Goal: Information Seeking & Learning: Learn about a topic

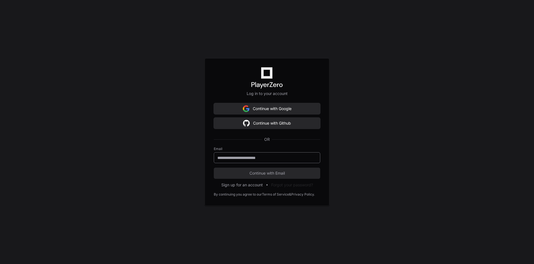
click at [245, 153] on div at bounding box center [267, 157] width 107 height 11
type input "**********"
click at [297, 170] on button "Continue with Email" at bounding box center [267, 172] width 107 height 11
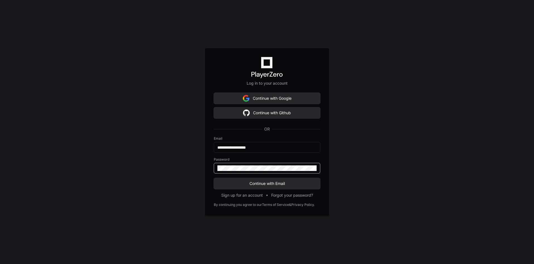
click at [214, 178] on button "Continue with Email" at bounding box center [267, 183] width 107 height 11
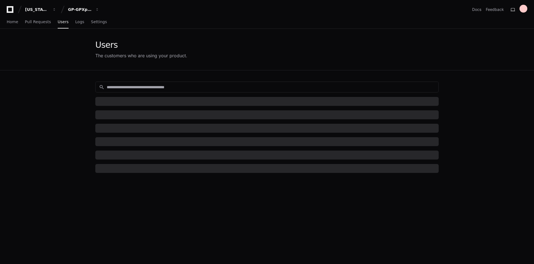
drag, startPoint x: 242, startPoint y: 172, endPoint x: 233, endPoint y: 174, distance: 9.1
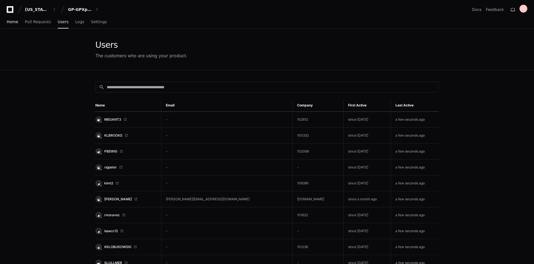
drag, startPoint x: 233, startPoint y: 174, endPoint x: 14, endPoint y: 22, distance: 267.0
click at [14, 22] on span "Home" at bounding box center [12, 21] width 11 height 3
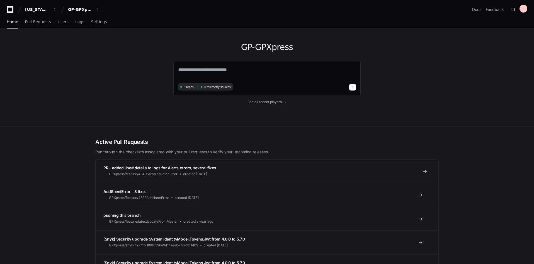
click at [191, 168] on span "PR - added line# details to logs for Alerts errors, several fixes" at bounding box center [159, 167] width 113 height 5
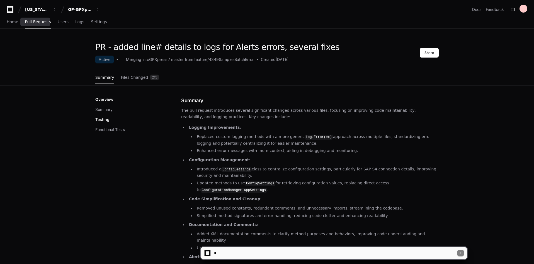
click at [41, 23] on span "Pull Requests" at bounding box center [38, 21] width 26 height 3
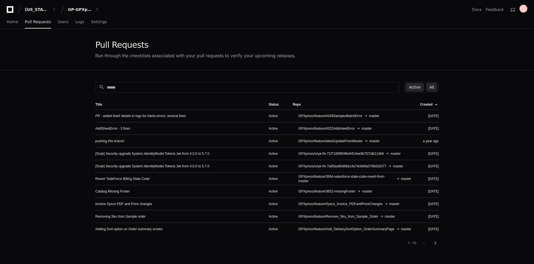
click at [436, 88] on button "All" at bounding box center [431, 87] width 11 height 9
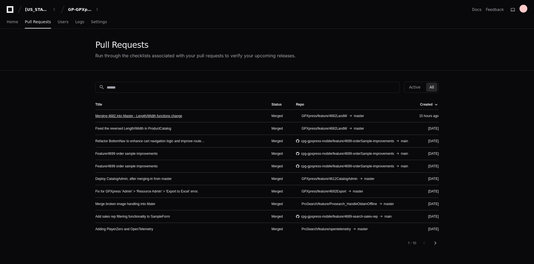
click at [142, 115] on link "Merging 4682 into Master - Length/Width functions change" at bounding box center [138, 116] width 87 height 4
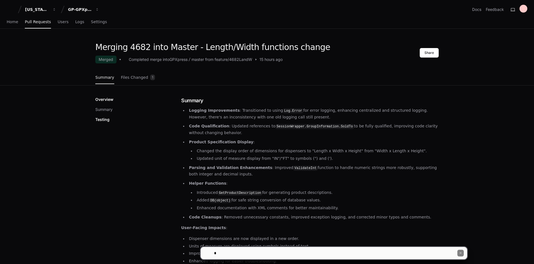
scroll to position [28, 0]
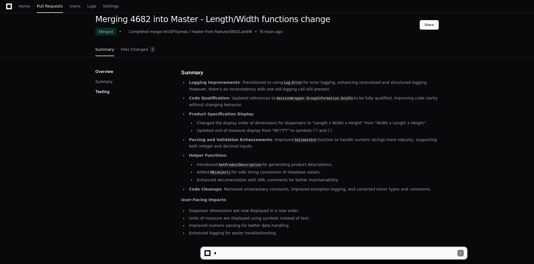
drag, startPoint x: 171, startPoint y: 87, endPoint x: 365, endPoint y: 199, distance: 224.2
click at [365, 199] on div "Overview Summary Testing Summary Logging Improvements : Transitioned to using L…" at bounding box center [267, 153] width 344 height 168
click at [363, 202] on article "Logging Improvements : Transitioned to using Log.Error for error logging, enhan…" at bounding box center [310, 157] width 258 height 157
drag, startPoint x: 274, startPoint y: 234, endPoint x: 181, endPoint y: 74, distance: 184.7
click at [181, 74] on div "Overview Summary Testing Summary Logging Improvements : Transitioned to using L…" at bounding box center [267, 153] width 344 height 168
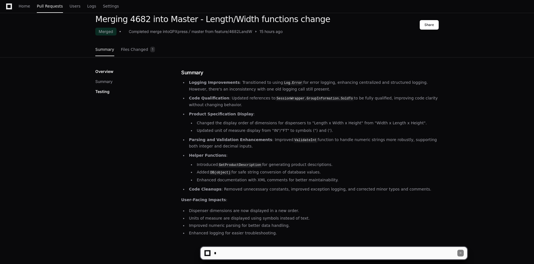
click at [160, 110] on div "Overview Summary Testing" at bounding box center [138, 153] width 86 height 168
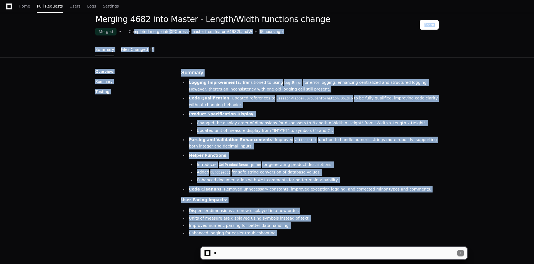
drag, startPoint x: 298, startPoint y: 231, endPoint x: 134, endPoint y: 31, distance: 258.8
click at [134, 31] on div "Merging 4682 into Master - Length/Width functions change Merged Completed merge…" at bounding box center [267, 146] width 534 height 264
click at [105, 85] on div "Overview Summary Testing" at bounding box center [138, 82] width 86 height 26
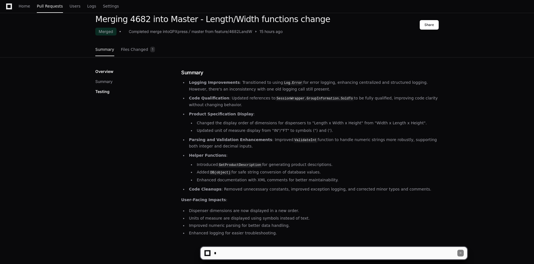
click at [106, 91] on p "Testing" at bounding box center [102, 92] width 14 height 6
click at [105, 80] on button "Summary" at bounding box center [103, 82] width 17 height 6
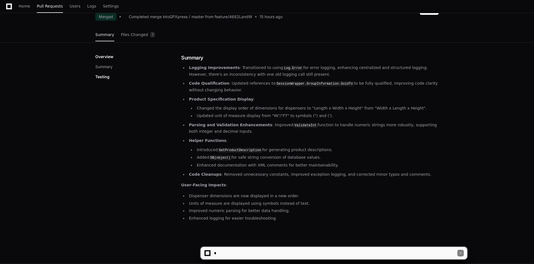
scroll to position [19, 0]
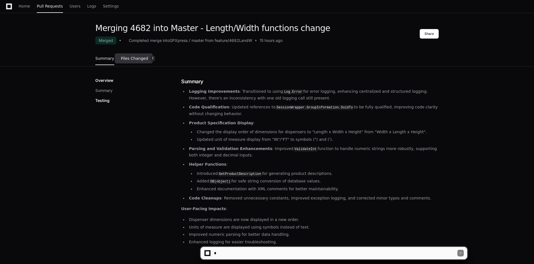
click at [132, 59] on span "Files Changed" at bounding box center [134, 58] width 27 height 3
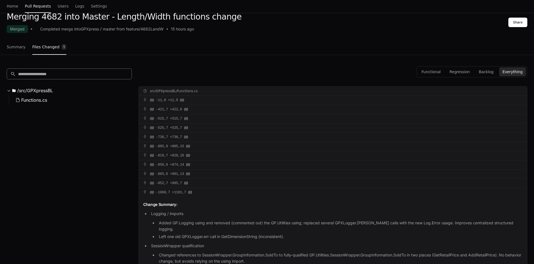
scroll to position [0, 0]
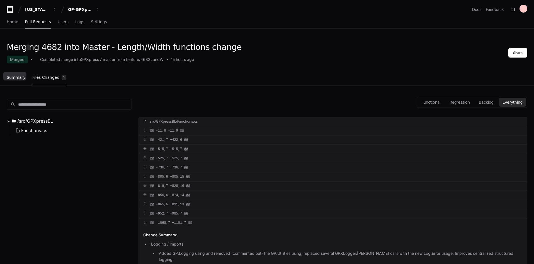
click at [16, 78] on span "Summary" at bounding box center [16, 77] width 19 height 3
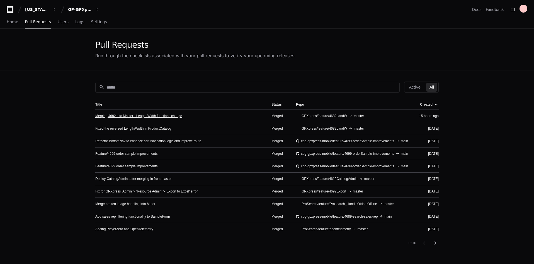
click at [155, 117] on link "Merging 4682 into Master - Length/Width functions change" at bounding box center [138, 116] width 87 height 4
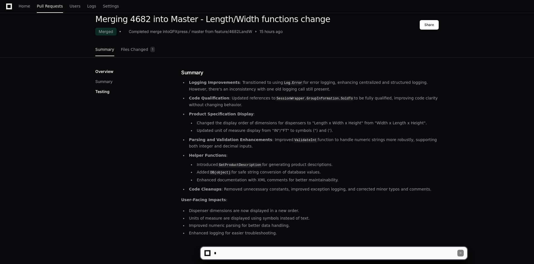
scroll to position [75, 0]
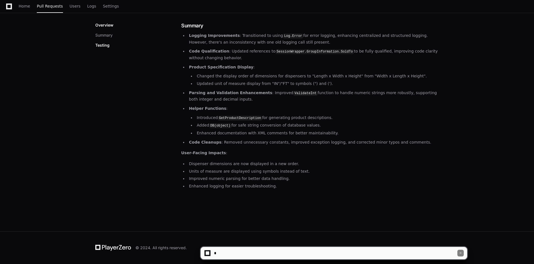
drag, startPoint x: 328, startPoint y: 83, endPoint x: 187, endPoint y: 84, distance: 141.1
click at [187, 84] on ul "Logging Improvements : Transitioned to using Log.Error for error logging, enhan…" at bounding box center [310, 88] width 258 height 113
click at [303, 83] on li "Updated unit of measure display from "IN"/"FT" to symbols (") and (')." at bounding box center [317, 83] width 244 height 6
click at [308, 86] on li "Updated unit of measure display from "IN"/"FT" to symbols (") and (')." at bounding box center [317, 83] width 244 height 6
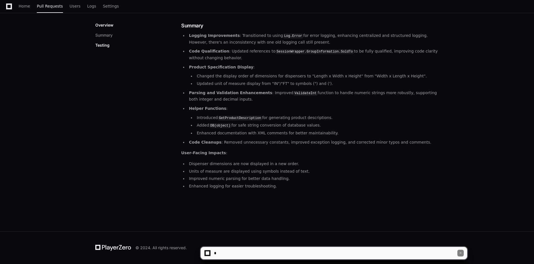
scroll to position [47, 0]
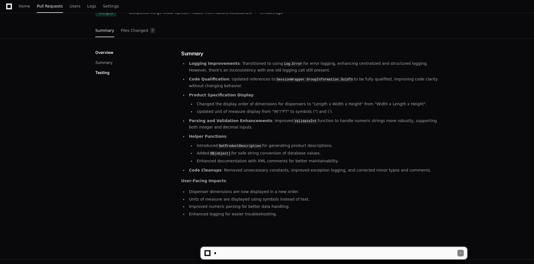
drag, startPoint x: 322, startPoint y: 112, endPoint x: 191, endPoint y: 112, distance: 131.4
click at [195, 112] on li "Updated unit of measure display from "IN"/"FT" to symbols (") and (')." at bounding box center [317, 111] width 244 height 6
click at [132, 27] on link "Files Changed 1" at bounding box center [138, 30] width 34 height 15
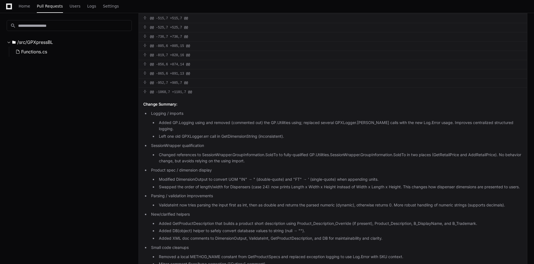
scroll to position [158, 0]
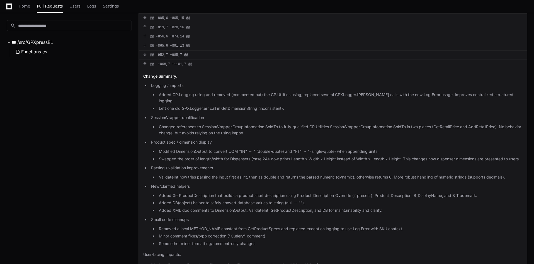
drag, startPoint x: 164, startPoint y: 151, endPoint x: 332, endPoint y: 155, distance: 167.9
click at [332, 156] on li "Swapped the order of length/width for Dispensers (case 24): now prints Length x…" at bounding box center [340, 159] width 366 height 6
click at [332, 165] on p "Parsing / validation improvements" at bounding box center [337, 168] width 372 height 6
drag, startPoint x: 160, startPoint y: 144, endPoint x: 382, endPoint y: 147, distance: 222.6
click at [382, 148] on li "Modified DimensionOutput to convert UOM "IN" → " (double-quote) and "FT" → ' (s…" at bounding box center [340, 151] width 366 height 6
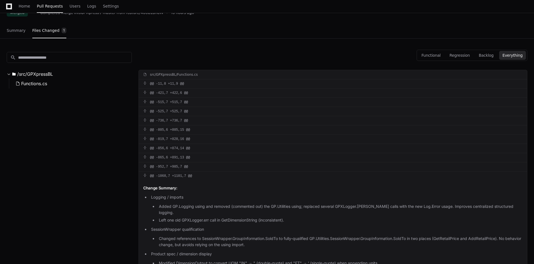
scroll to position [19, 0]
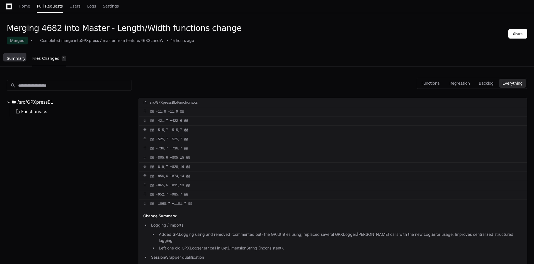
click at [12, 58] on span "Summary" at bounding box center [16, 58] width 19 height 3
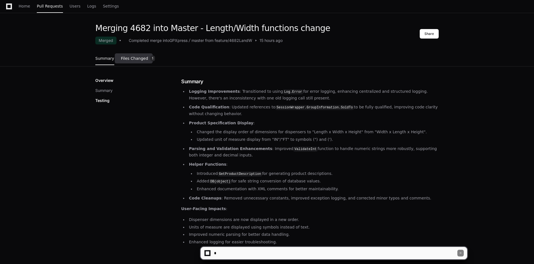
click at [132, 61] on link "Files Changed 1" at bounding box center [138, 58] width 34 height 15
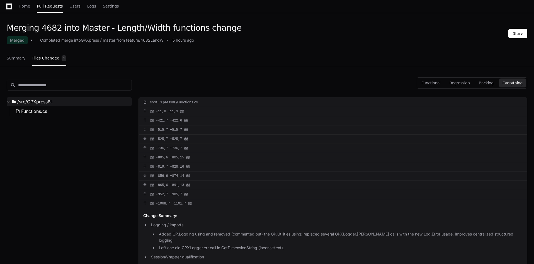
scroll to position [15, 0]
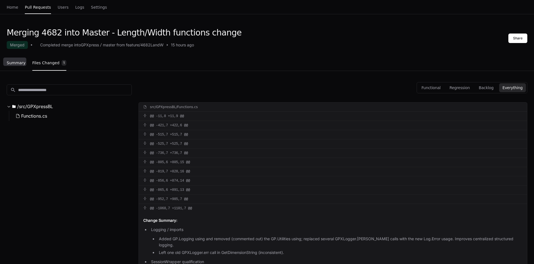
click at [15, 64] on span "Summary" at bounding box center [16, 62] width 19 height 3
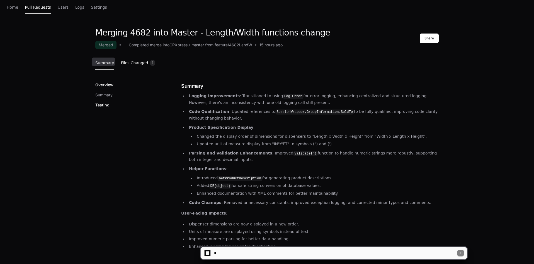
click at [133, 64] on span "Files Changed" at bounding box center [134, 62] width 27 height 3
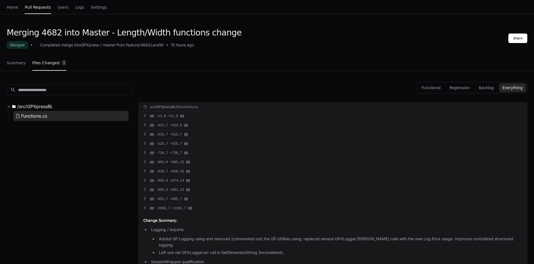
click at [40, 112] on span "Functions.cs" at bounding box center [34, 115] width 26 height 7
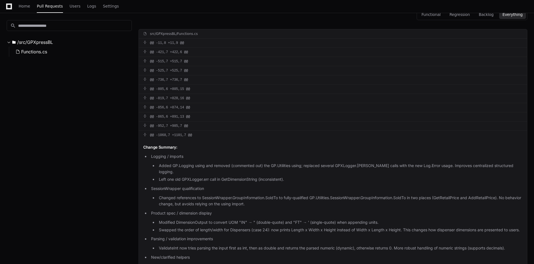
scroll to position [89, 0]
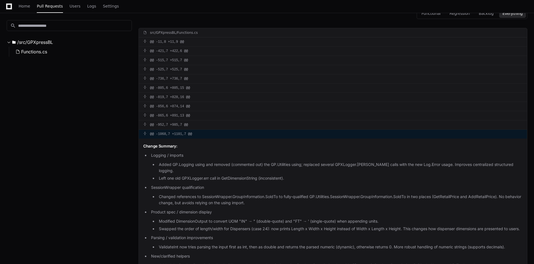
click at [178, 135] on div "@@ -1068,7 +1101,7 @@" at bounding box center [333, 133] width 388 height 9
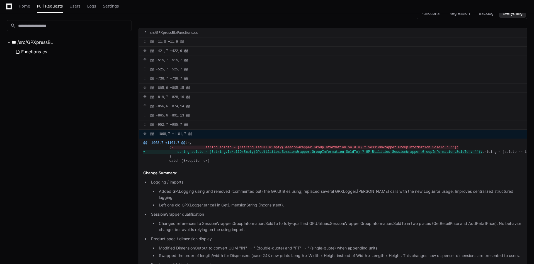
click at [183, 129] on div "@@ -1068,7 +1101,7 @@" at bounding box center [333, 133] width 388 height 9
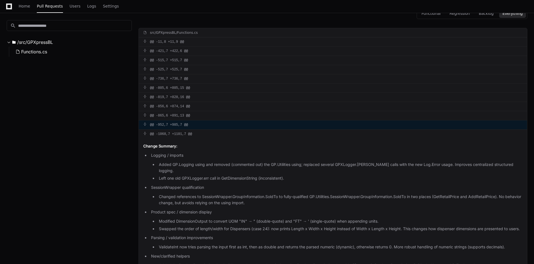
click at [176, 122] on div "@@ -952,7 +985,7 @@" at bounding box center [333, 124] width 388 height 9
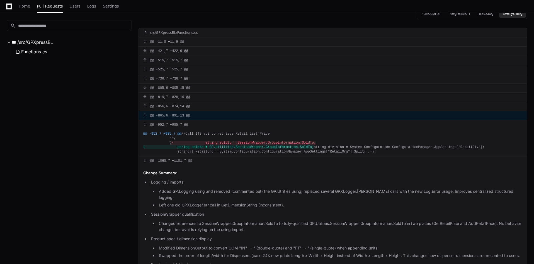
click at [179, 119] on div "@@ -865,6 +891,13 @@" at bounding box center [333, 115] width 388 height 9
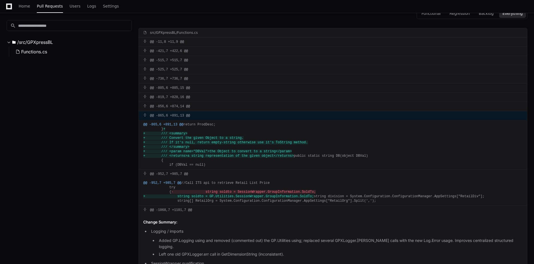
click at [179, 114] on div "@@ -865,6 +891,13 @@" at bounding box center [333, 115] width 388 height 9
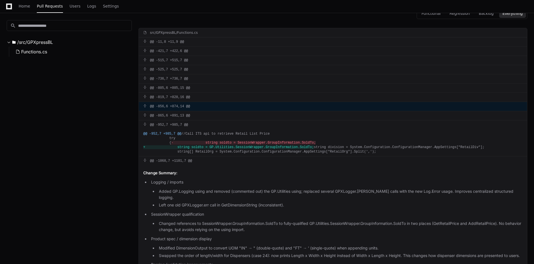
click at [183, 107] on div "@@ -856,6 +874,14 @@" at bounding box center [333, 106] width 388 height 9
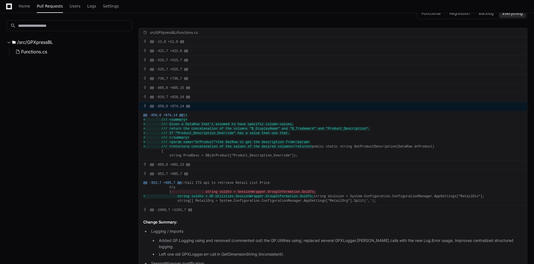
click at [183, 105] on div "@@ -856,6 +874,14 @@" at bounding box center [333, 106] width 388 height 9
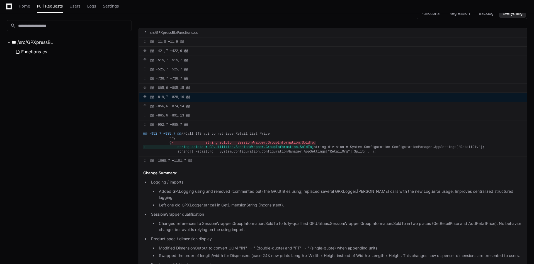
click at [179, 96] on div "@@ -819,7 +828,16 @@" at bounding box center [333, 97] width 388 height 9
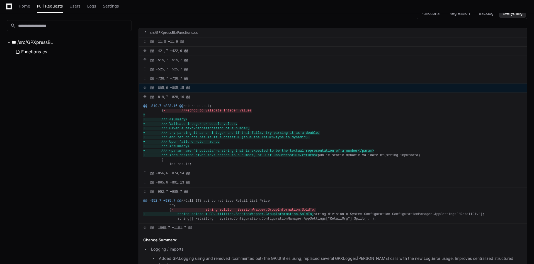
click at [180, 91] on div "@@ -805,6 +805,15 @@" at bounding box center [333, 87] width 388 height 9
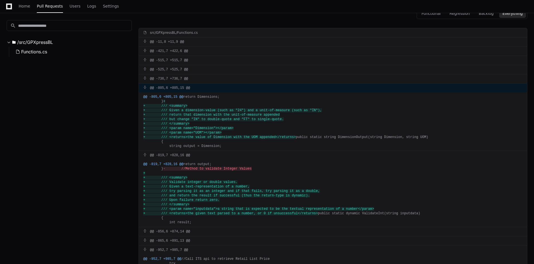
click at [180, 88] on div "@@ -805,6 +805,15 @@" at bounding box center [333, 87] width 388 height 9
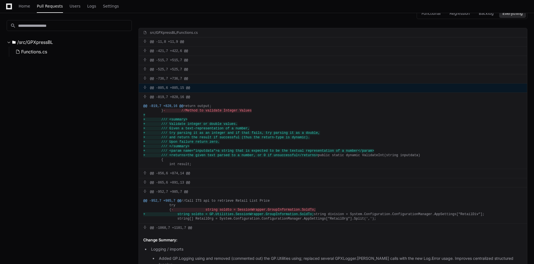
click at [179, 89] on div "@@ -805,6 +805,15 @@" at bounding box center [333, 87] width 388 height 9
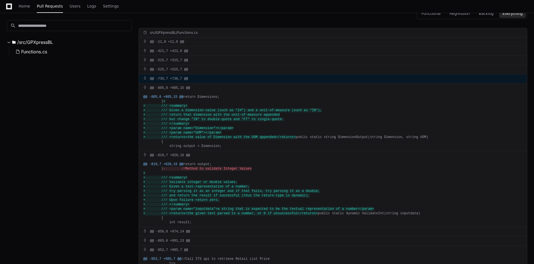
click at [178, 78] on div "@@ -736,7 +736,7 @@" at bounding box center [333, 78] width 388 height 9
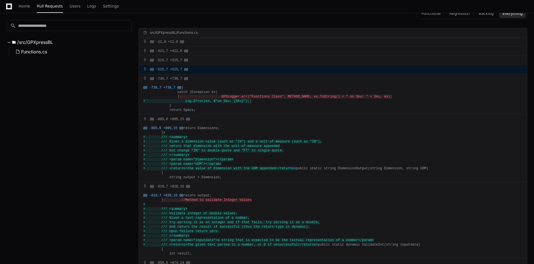
click at [178, 69] on div "@@ -525,7 +525,7 @@" at bounding box center [333, 69] width 388 height 9
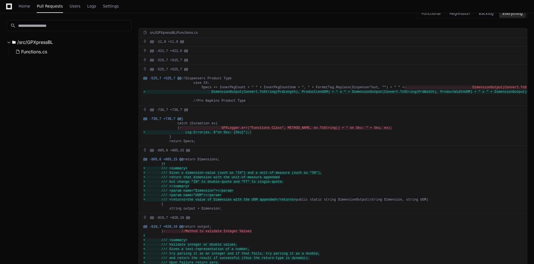
scroll to position [0, 57]
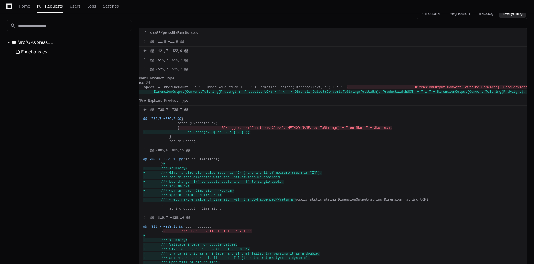
drag, startPoint x: 216, startPoint y: 100, endPoint x: 583, endPoint y: 98, distance: 366.7
click at [231, 105] on div "@@ -525,7 +525,7 @@ //Dispensers Product Type case 24: Specs += InnerPkgCount +…" at bounding box center [333, 89] width 388 height 31
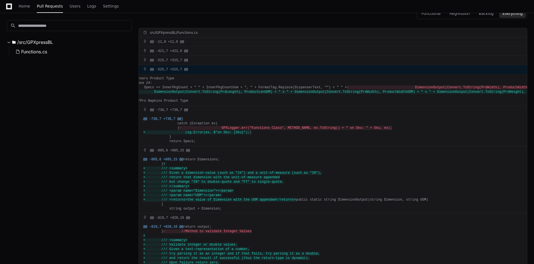
click at [182, 69] on div "@@ -525,7 +525,7 @@" at bounding box center [333, 69] width 388 height 9
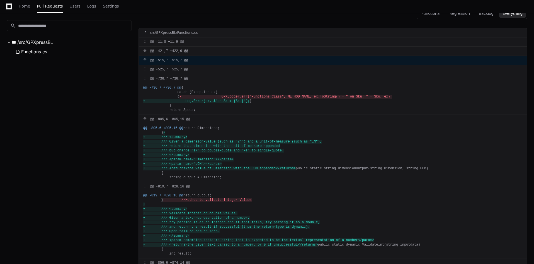
click at [183, 61] on div "@@ -515,7 +515,7 @@" at bounding box center [333, 60] width 388 height 9
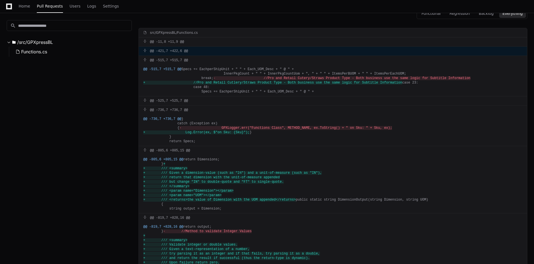
click at [179, 50] on div "@@ -421,7 +422,6 @@" at bounding box center [333, 51] width 388 height 9
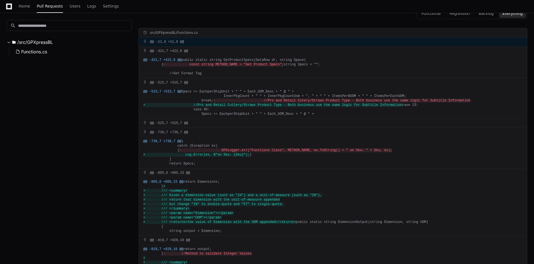
click at [180, 42] on div "@@ -11,8 +11,9 @@" at bounding box center [333, 41] width 388 height 9
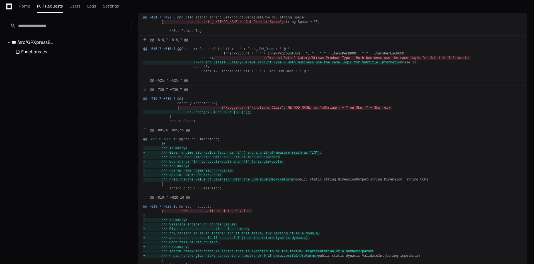
scroll to position [172, 0]
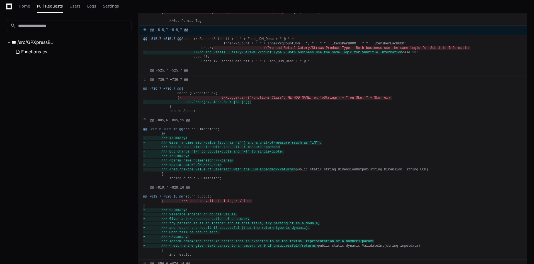
click at [184, 35] on div "@@ -515,7 +515,7 @@" at bounding box center [333, 30] width 388 height 9
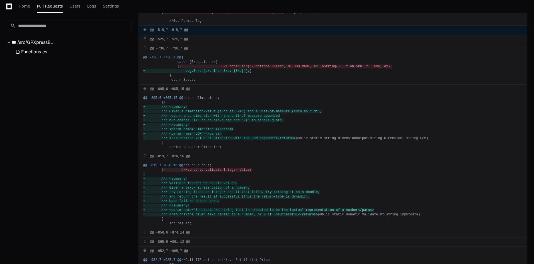
click at [184, 35] on div "@@ -515,7 +515,7 @@" at bounding box center [333, 30] width 388 height 9
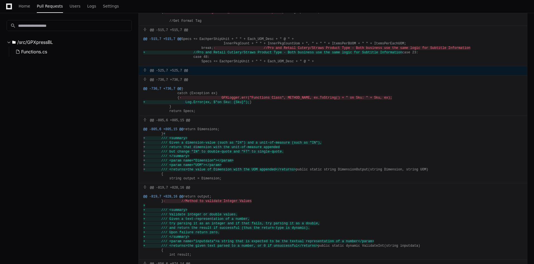
click at [172, 75] on div "@@ -525,7 +525,7 @@" at bounding box center [333, 70] width 388 height 9
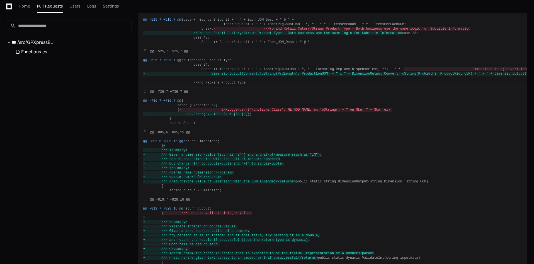
scroll to position [200, 0]
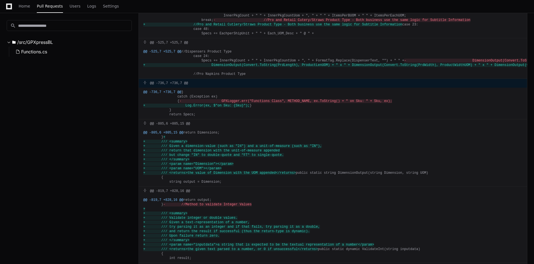
click at [175, 88] on div "@@ -736,7 +736,7 @@" at bounding box center [333, 83] width 388 height 9
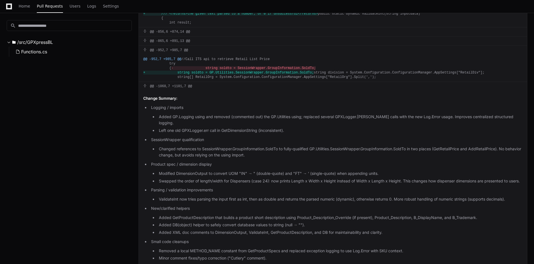
scroll to position [395, 0]
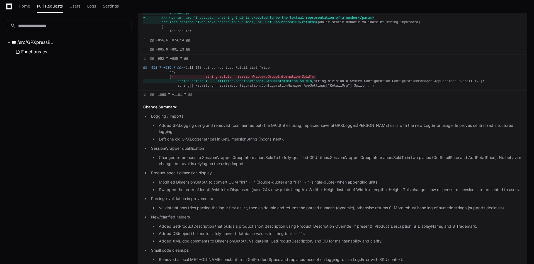
drag, startPoint x: 231, startPoint y: 75, endPoint x: 142, endPoint y: 78, distance: 88.8
click at [142, 36] on div "@@ -819,7 +828,16 @@ return output; } - //Method to validate Integer Values + +…" at bounding box center [333, 2] width 388 height 67
drag, startPoint x: 155, startPoint y: 86, endPoint x: 311, endPoint y: 122, distance: 160.1
click at [311, 36] on div "@@ -819,7 +828,16 @@ return output; } - //Method to validate Integer Values + +…" at bounding box center [333, 2] width 388 height 67
click at [322, 36] on div "@@ -819,7 +828,16 @@ return output; } - //Method to validate Integer Values + +…" at bounding box center [333, 2] width 388 height 67
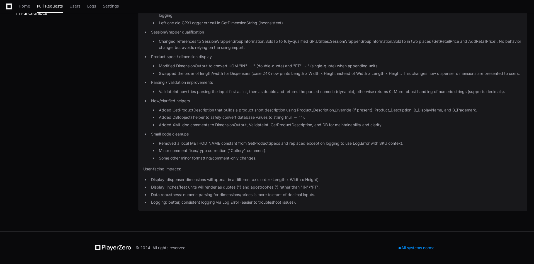
scroll to position [598, 0]
drag, startPoint x: 144, startPoint y: 34, endPoint x: 341, endPoint y: 229, distance: 277.1
click at [341, 205] on article "Logging / imports Added GP.Logging using and removed (commented out) the GP.Uti…" at bounding box center [333, 101] width 380 height 208
click at [350, 205] on ul "Display: dispenser dimensions will appear in a different axis order (Length x W…" at bounding box center [333, 190] width 380 height 29
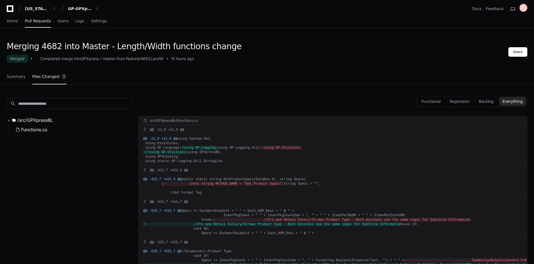
scroll to position [0, 0]
